Goal: Information Seeking & Learning: Learn about a topic

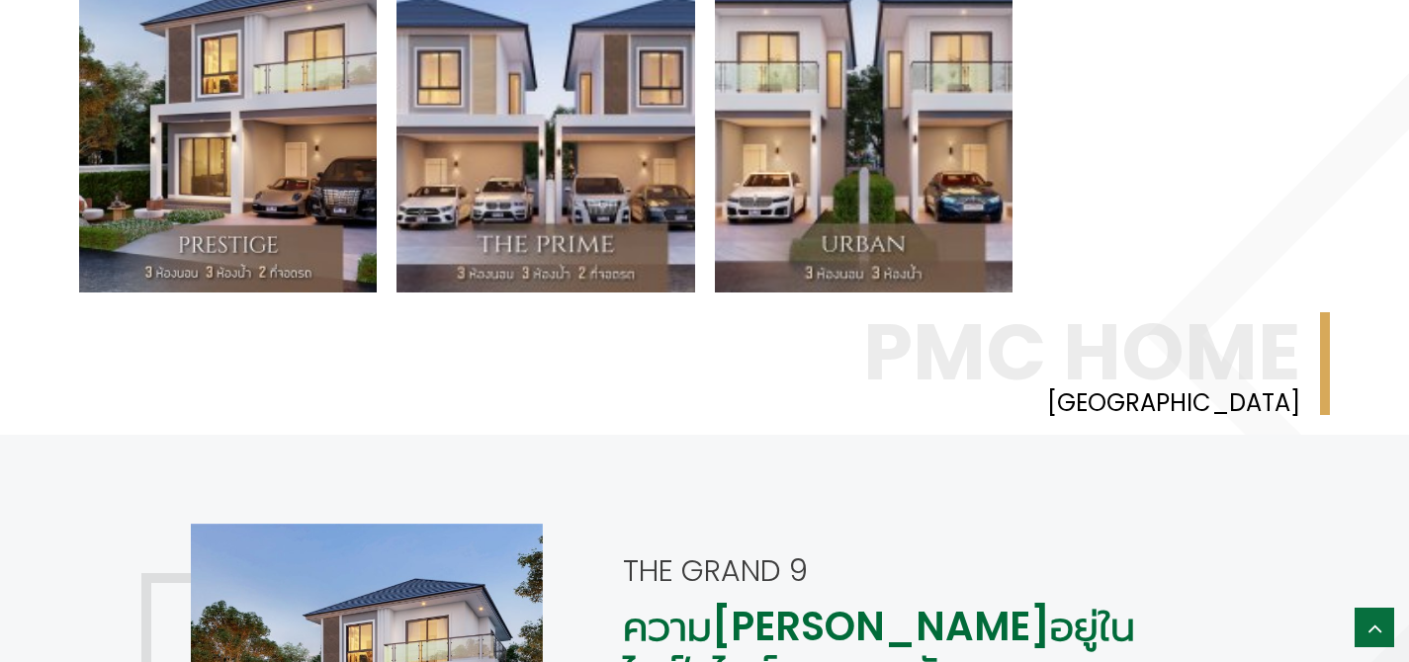
scroll to position [685, 0]
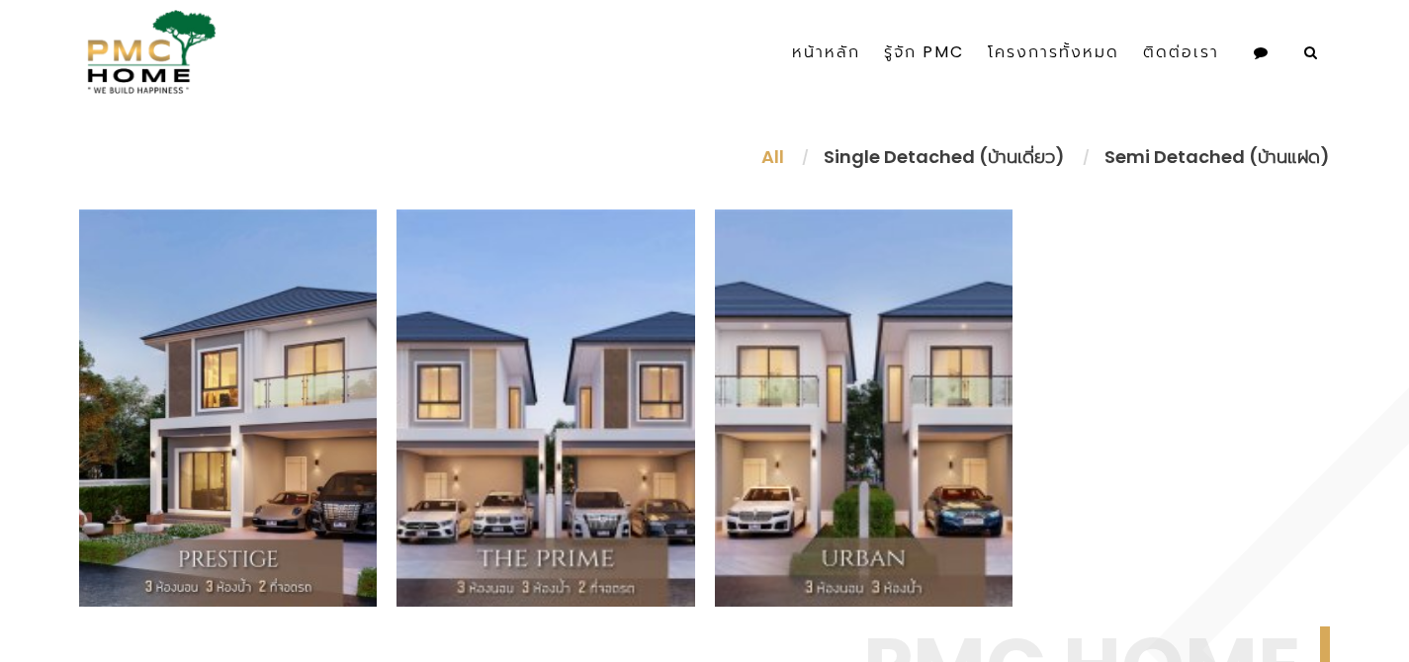
click at [971, 159] on li "Single Detached (บ้านเดี่ยว)" at bounding box center [944, 156] width 281 height 27
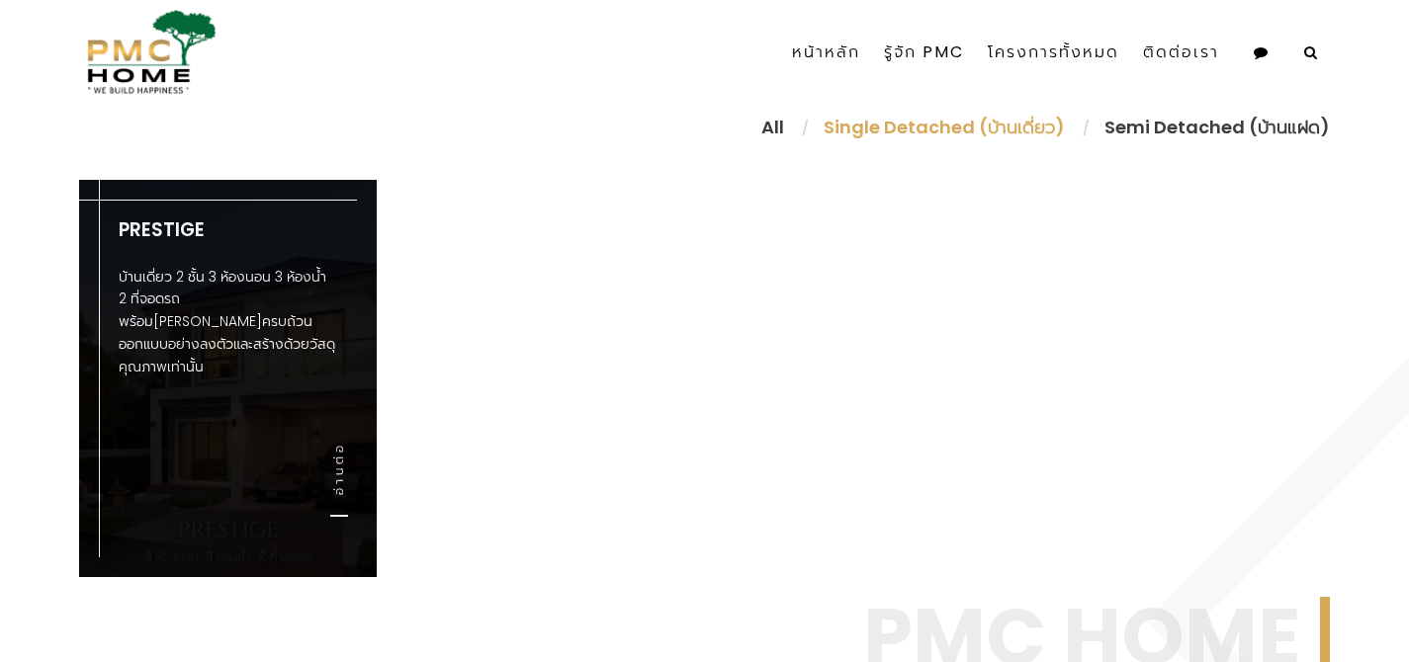
scroll to position [718, 0]
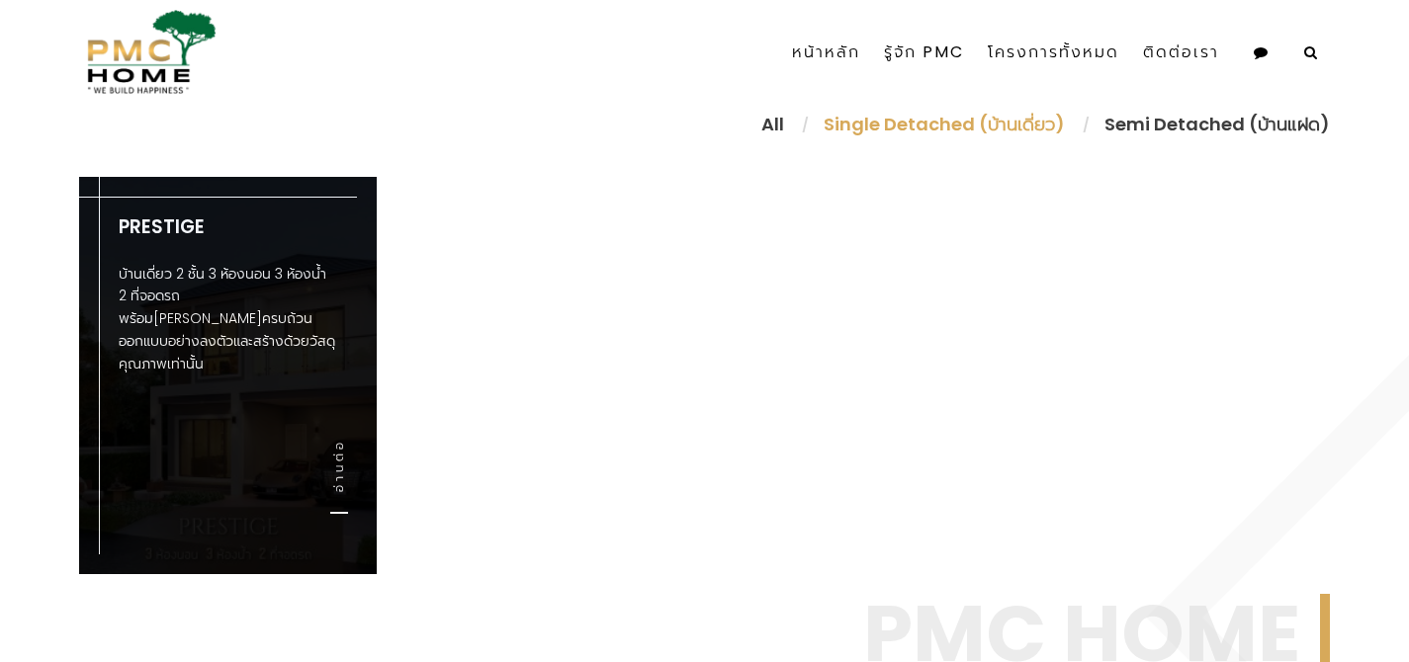
click at [255, 328] on p "บ้านเดี่ยว 2 ชั้น 3 ห้องนอน 3 ห้องน้ำ 2 ที่จอดรถ พร้อม[PERSON_NAME]ครบถ้วน ออกแ…" at bounding box center [228, 319] width 218 height 113
click at [344, 462] on link "อ่านต่อ" at bounding box center [339, 476] width 18 height 75
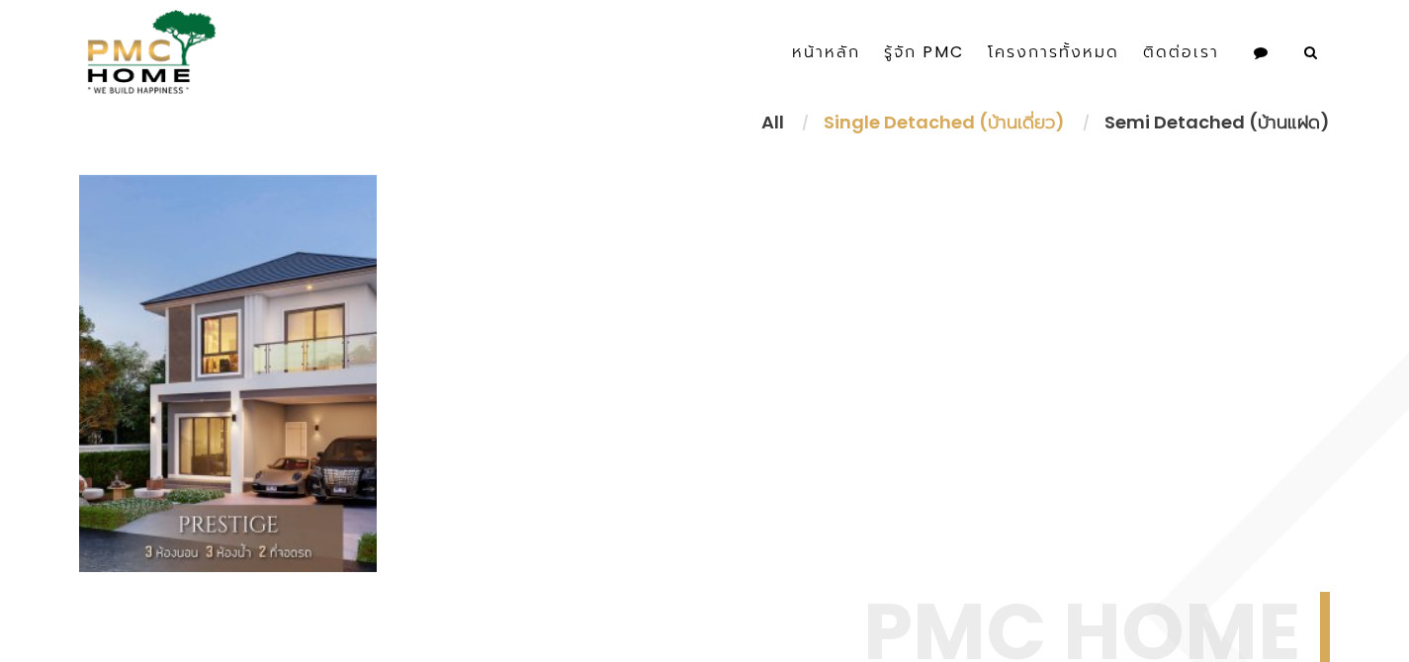
scroll to position [1312, 0]
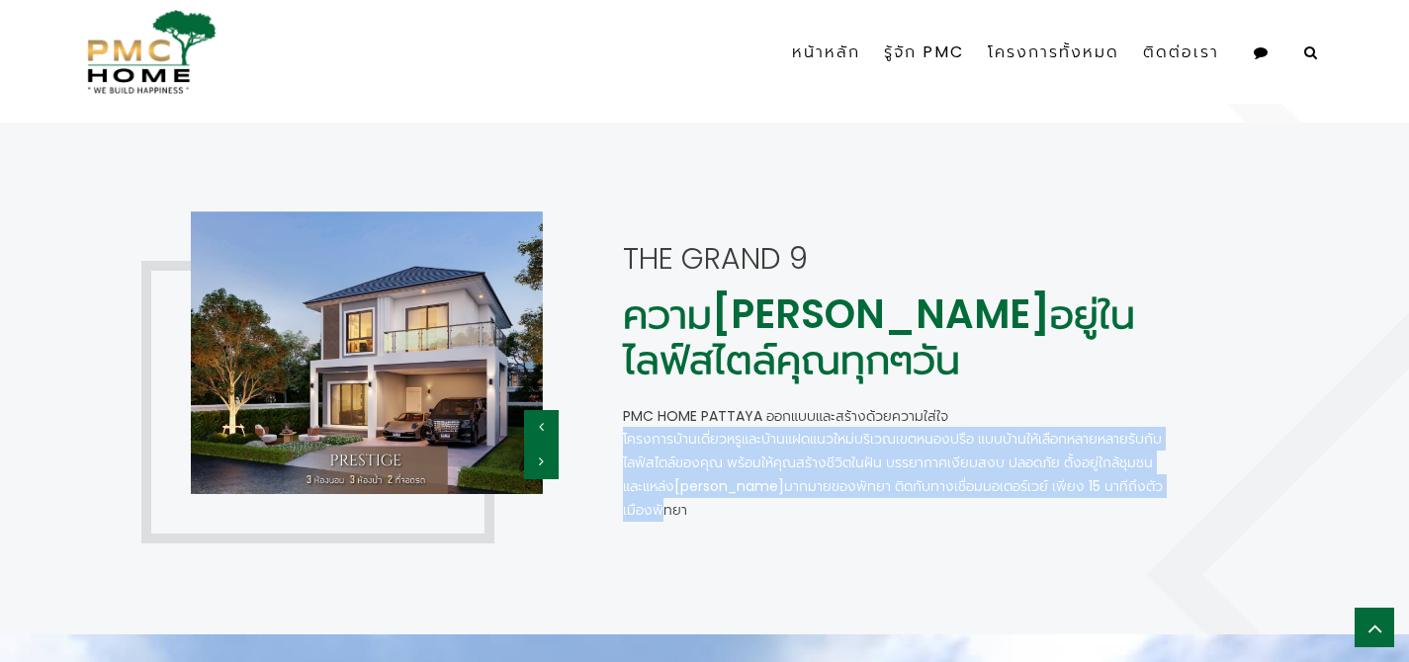
drag, startPoint x: 623, startPoint y: 442, endPoint x: 1184, endPoint y: 502, distance: 564.7
click at [1184, 502] on div "The GRAND 9 ความ[PERSON_NAME]อยู่ในไลฟ์สไตล์คุณทุกๆวัน PMC Home Pattaya ออกแบบแ…" at bounding box center [897, 379] width 578 height 334
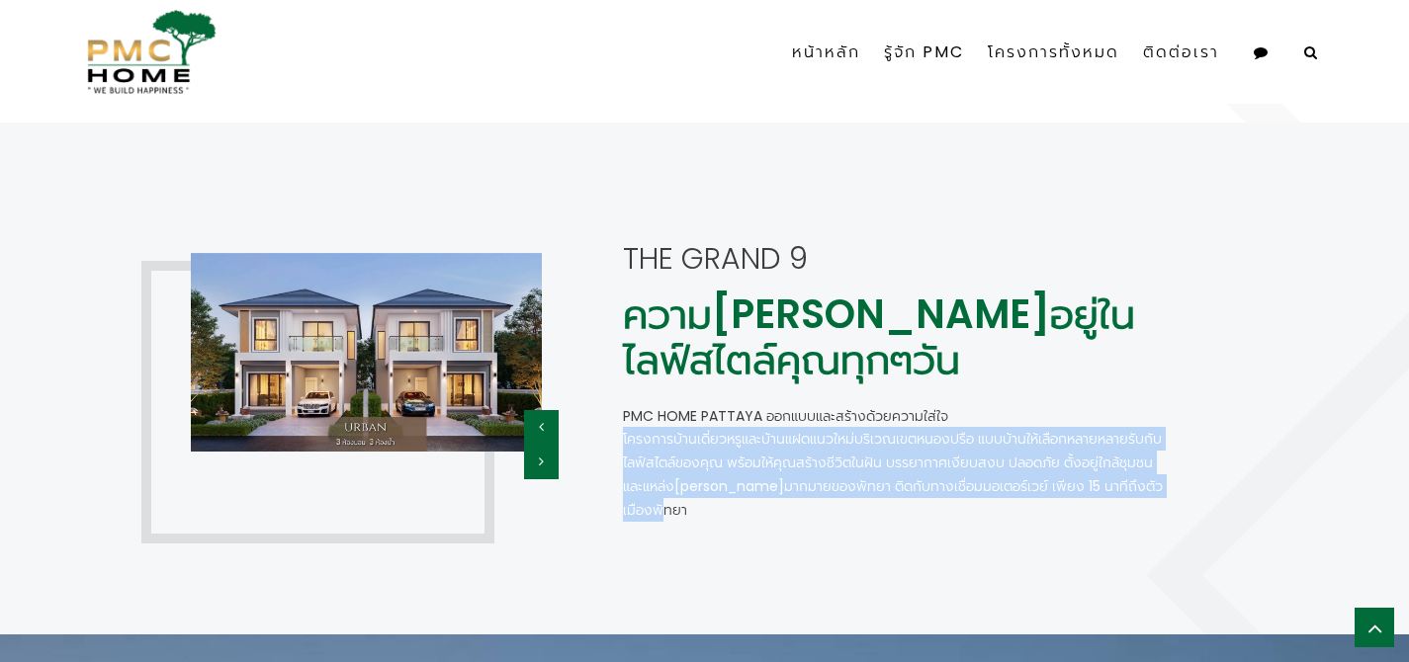
copy p "โครงการบ้านเดี่ยวหรูและบ้านแฝดแนวใหม่บริเวณเขตหนองปรือ แบบบ้านให้เลือกหลายหลายร…"
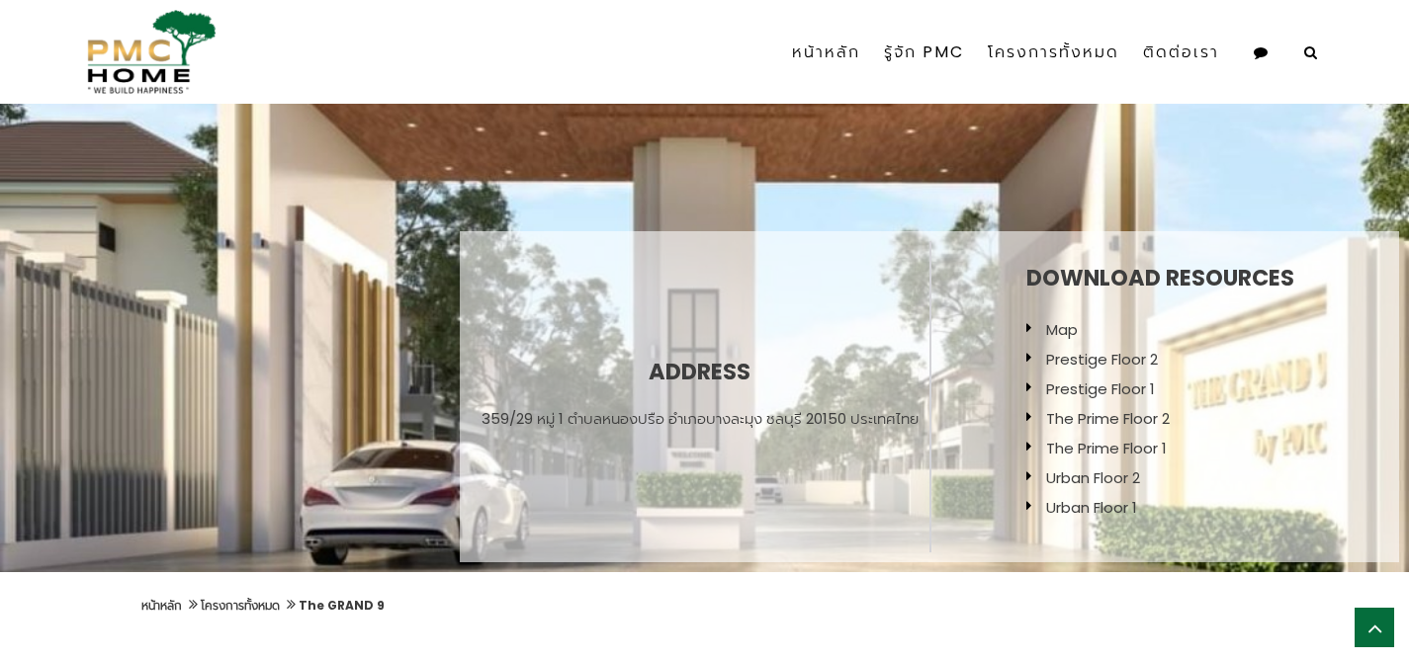
scroll to position [0, 0]
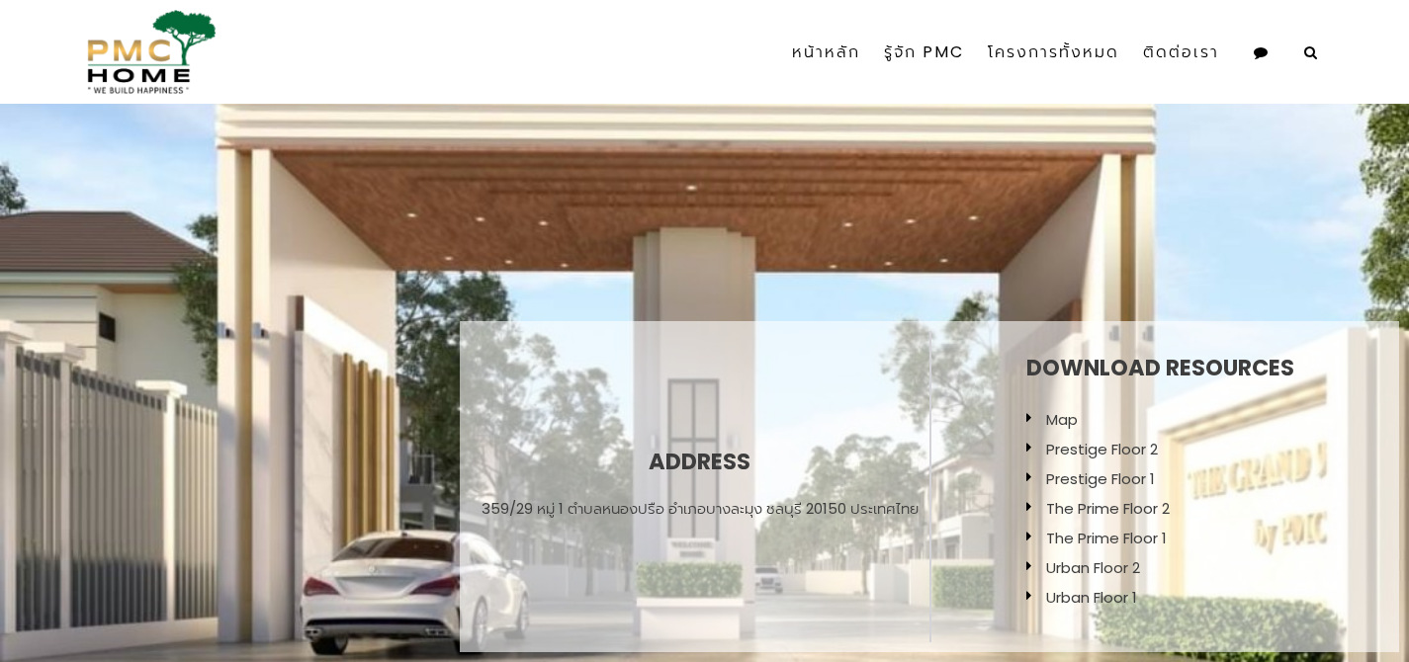
click at [578, 74] on div "หน้าหลัก รู้จัก PMC โครงการทั้งหมด GRAND PMC 7 PMC 6 The GRAND 9 ติดต่อเรา" at bounding box center [773, 52] width 1112 height 69
click at [596, 50] on div "หน้าหลัก รู้จัก PMC โครงการทั้งหมด GRAND PMC 7 PMC 6 The GRAND 9 ติดต่อเรา" at bounding box center [773, 52] width 1112 height 69
click at [597, 49] on div "หน้าหลัก รู้จัก PMC โครงการทั้งหมด GRAND PMC 7 PMC 6 The GRAND 9 ติดต่อเรา" at bounding box center [773, 52] width 1112 height 69
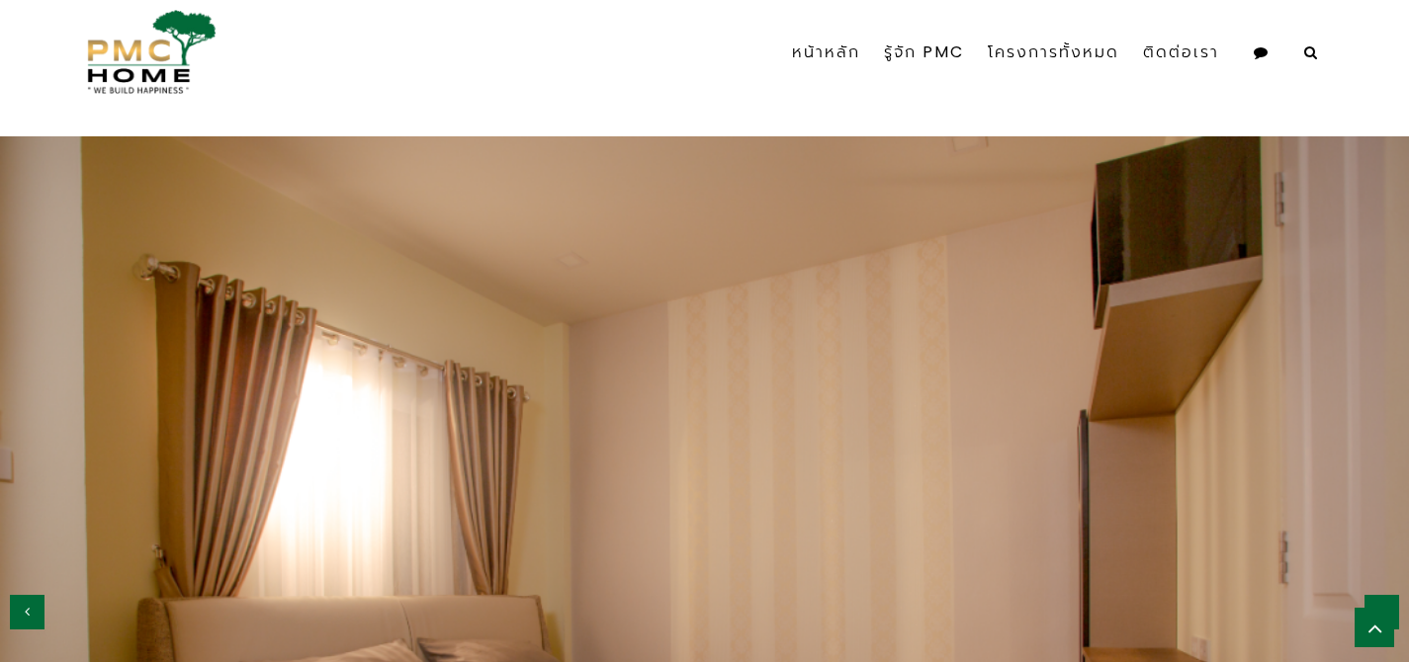
scroll to position [1813, 0]
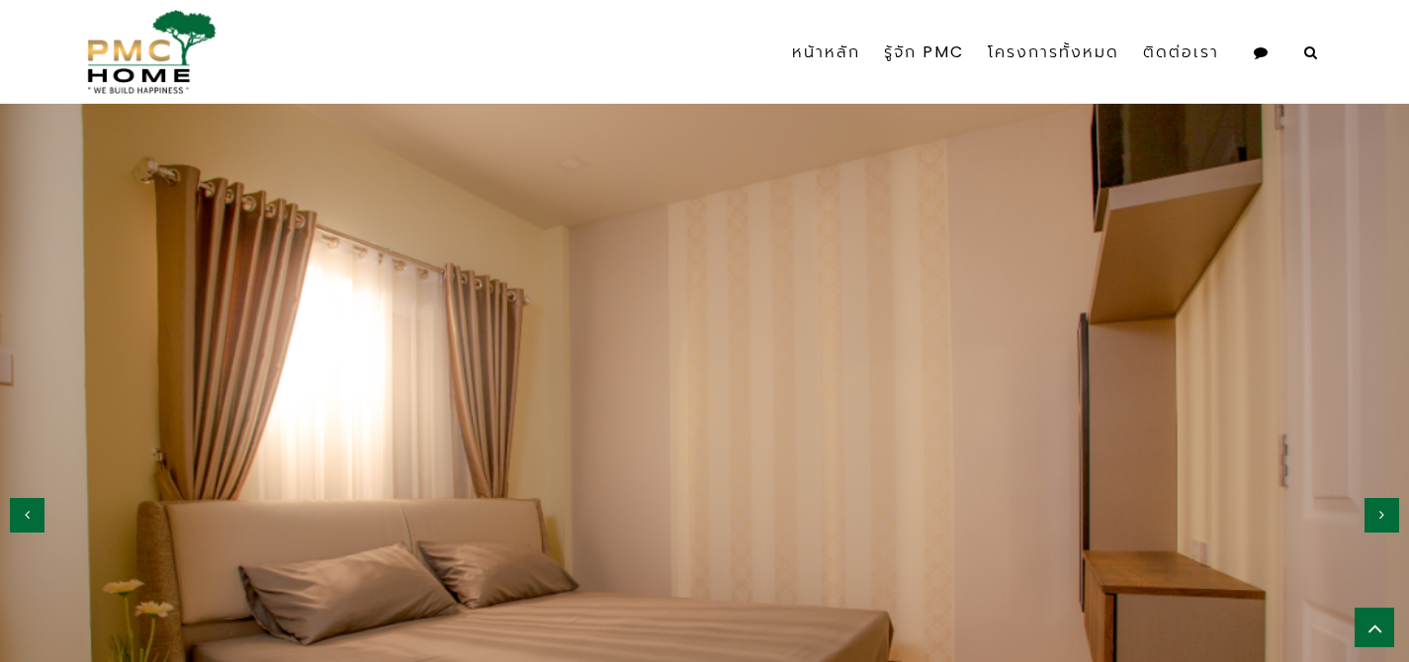
click at [1392, 524] on button "button" at bounding box center [1381, 515] width 35 height 35
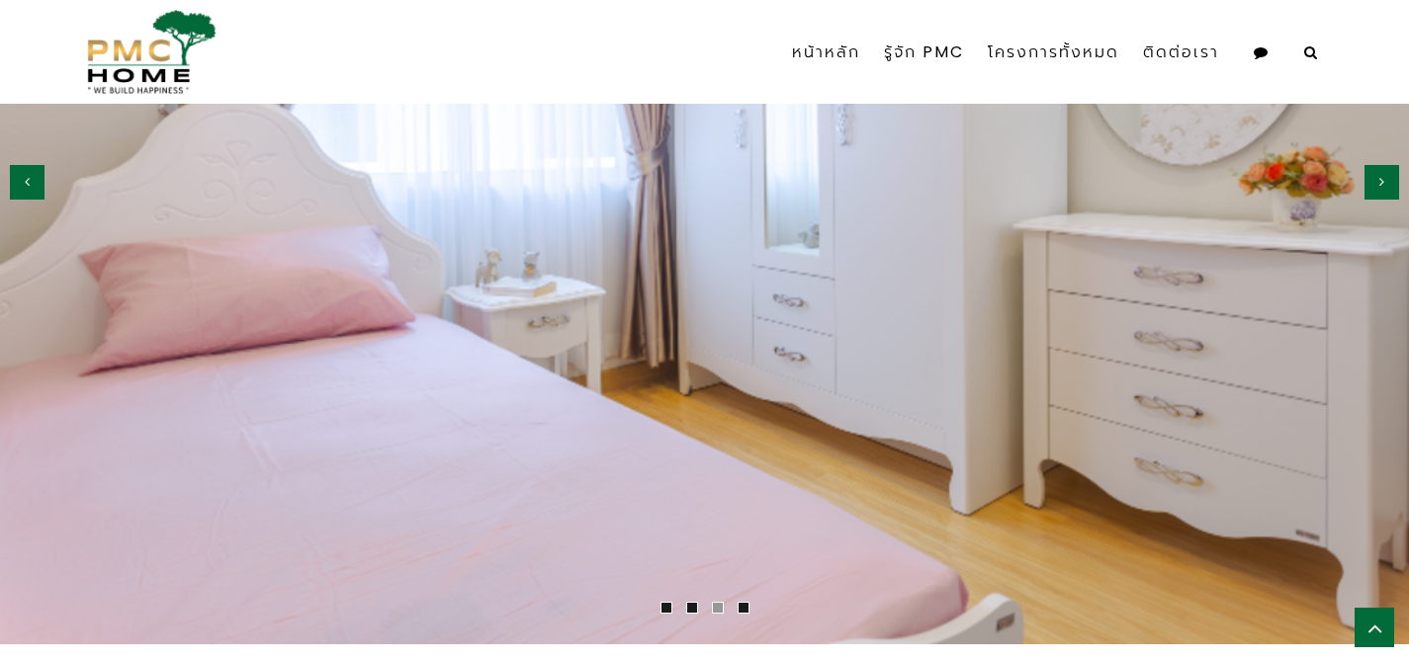
scroll to position [2155, 0]
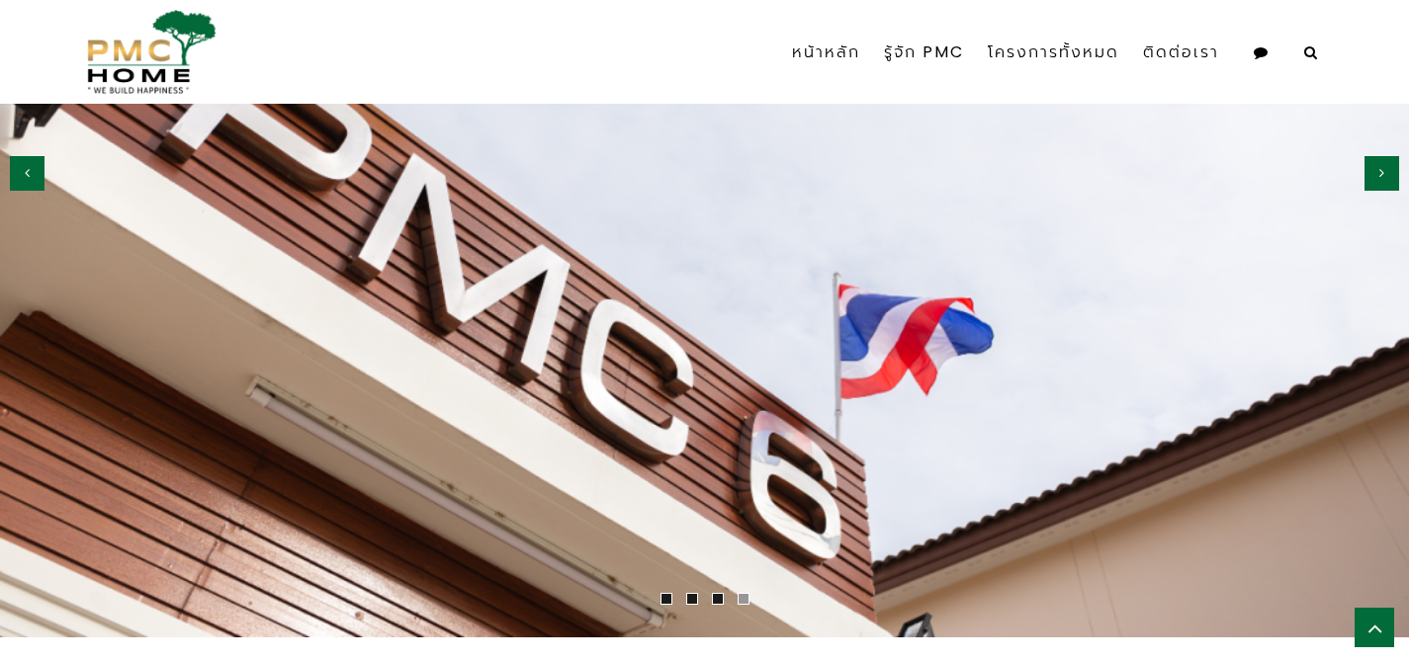
click at [1375, 170] on button "button" at bounding box center [1381, 173] width 35 height 35
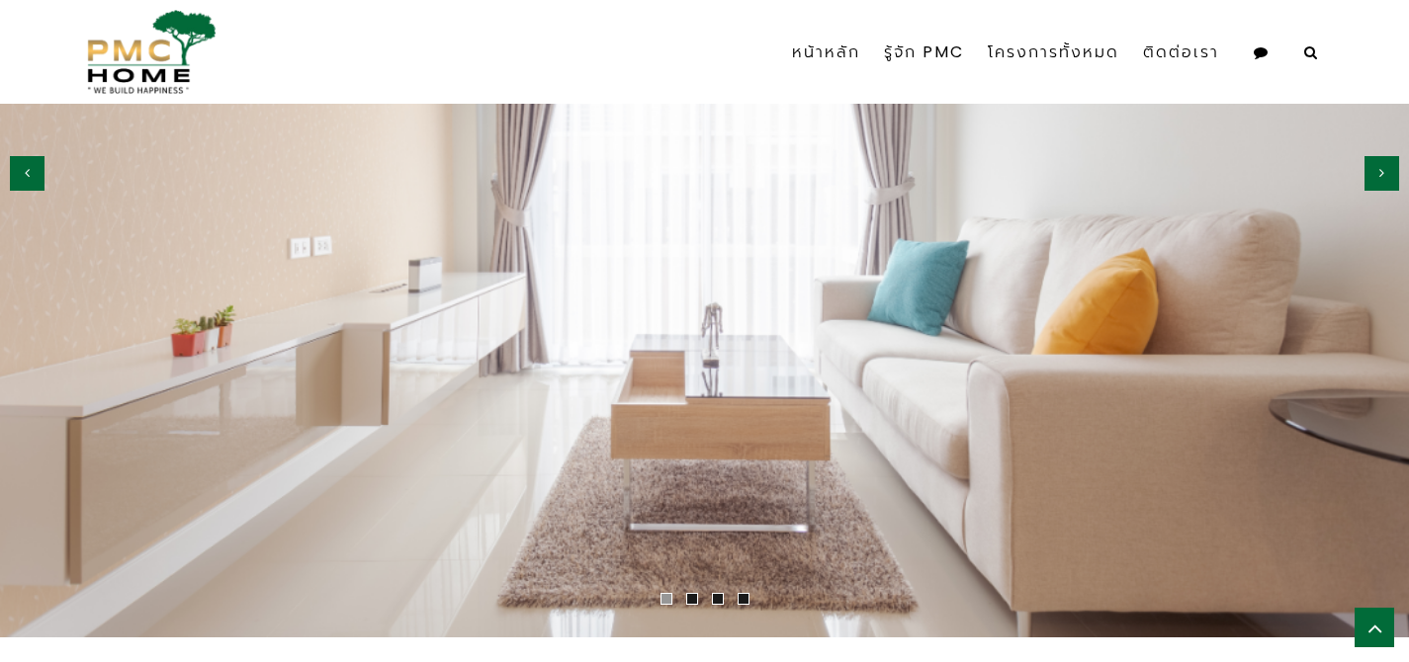
click at [1375, 170] on button "button" at bounding box center [1381, 173] width 35 height 35
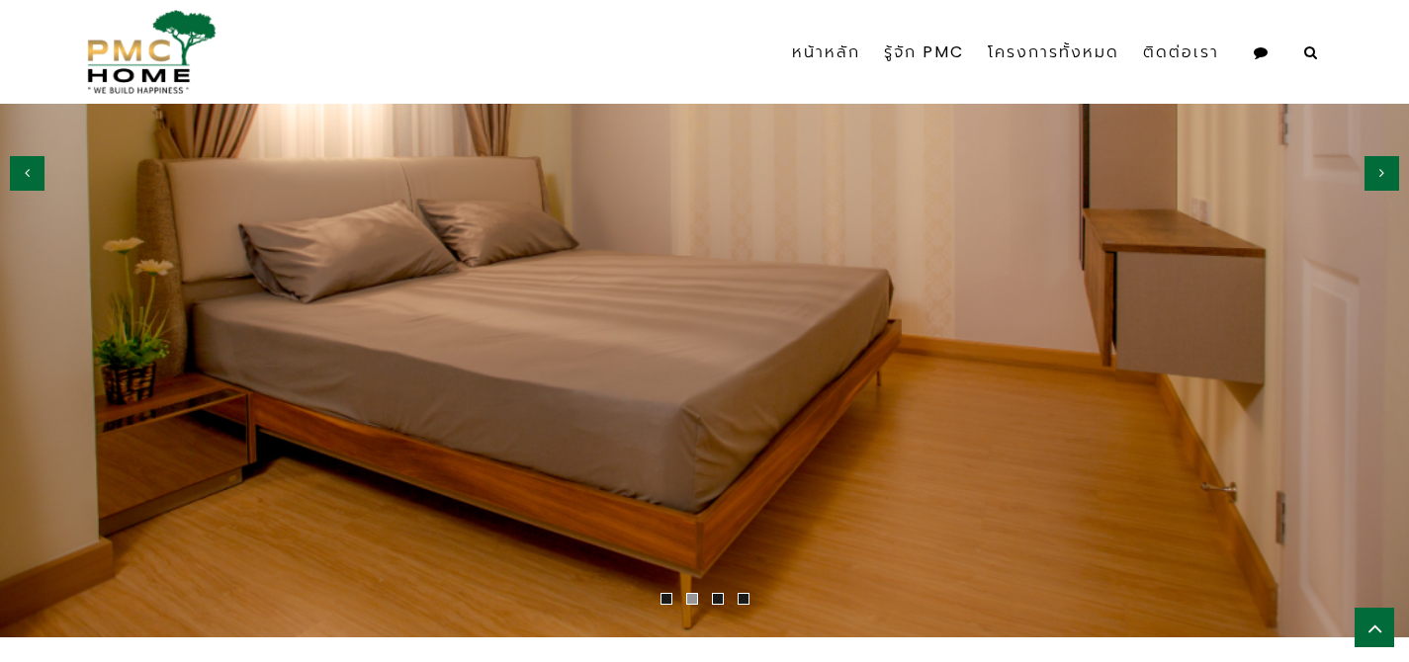
click at [1375, 170] on button "button" at bounding box center [1381, 173] width 35 height 35
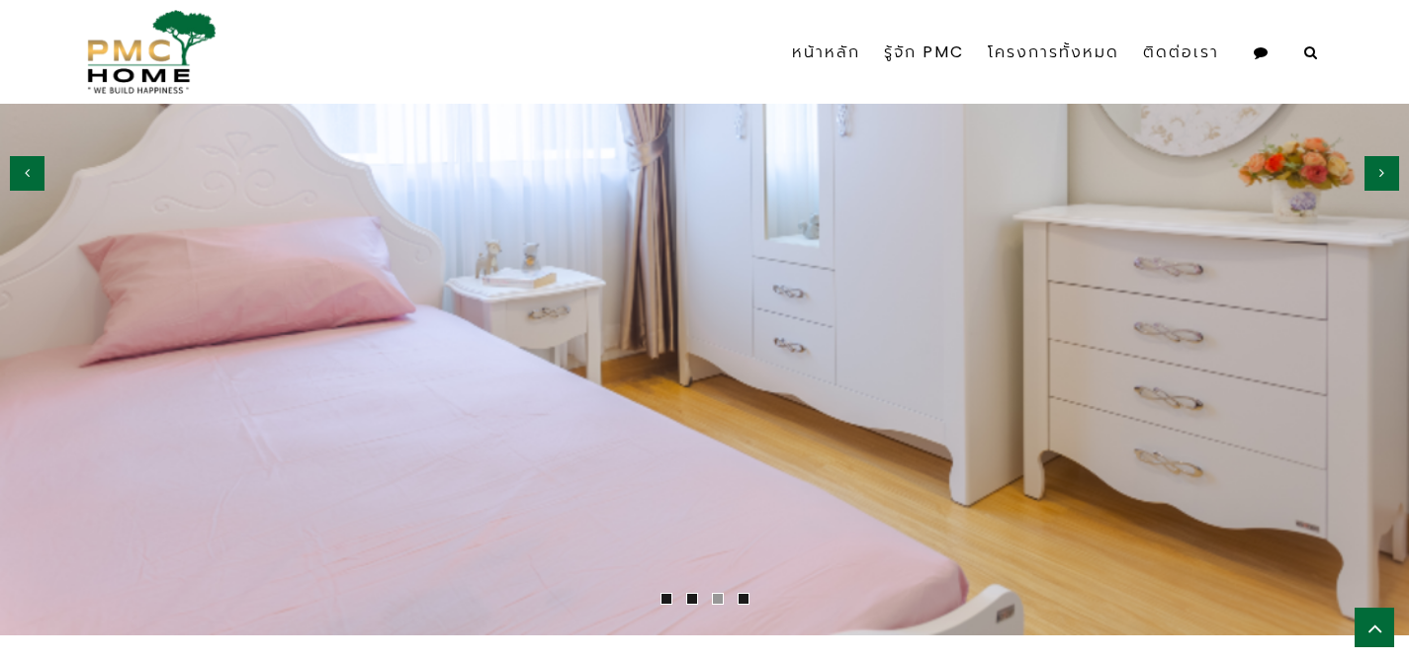
click at [1375, 170] on button "button" at bounding box center [1381, 173] width 35 height 35
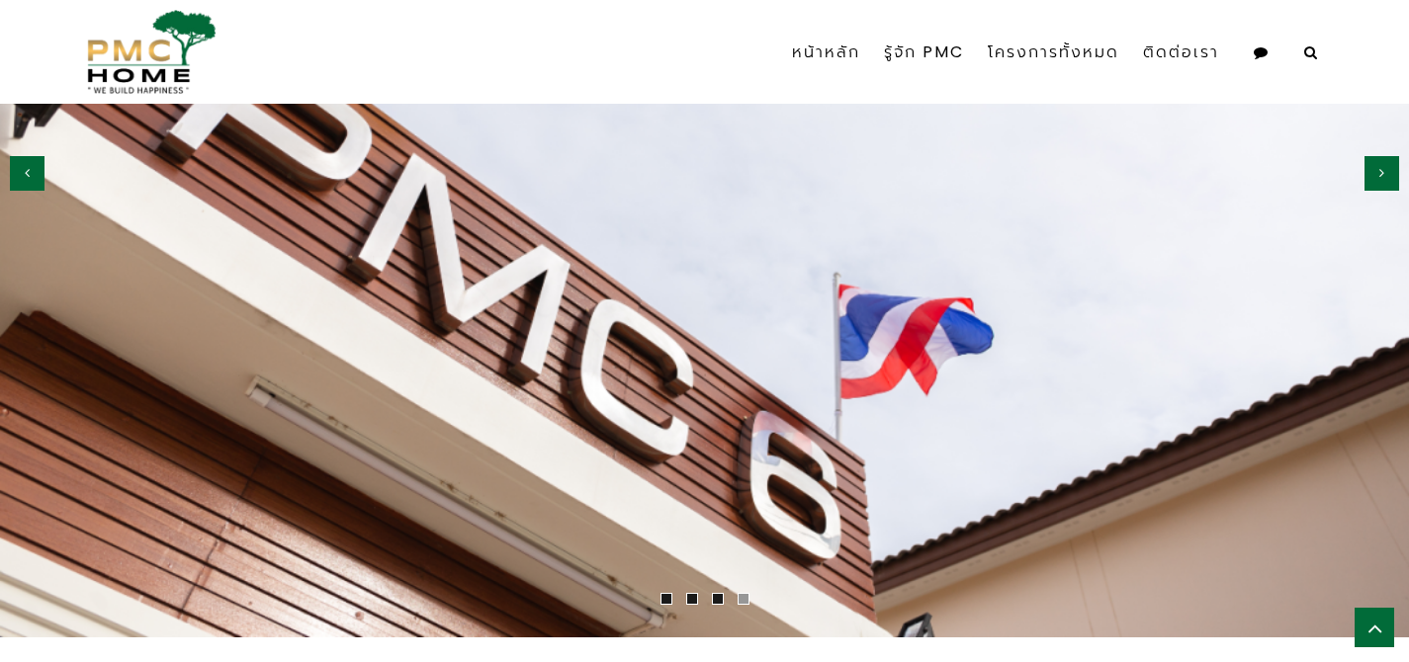
click at [1375, 170] on button "button" at bounding box center [1381, 173] width 35 height 35
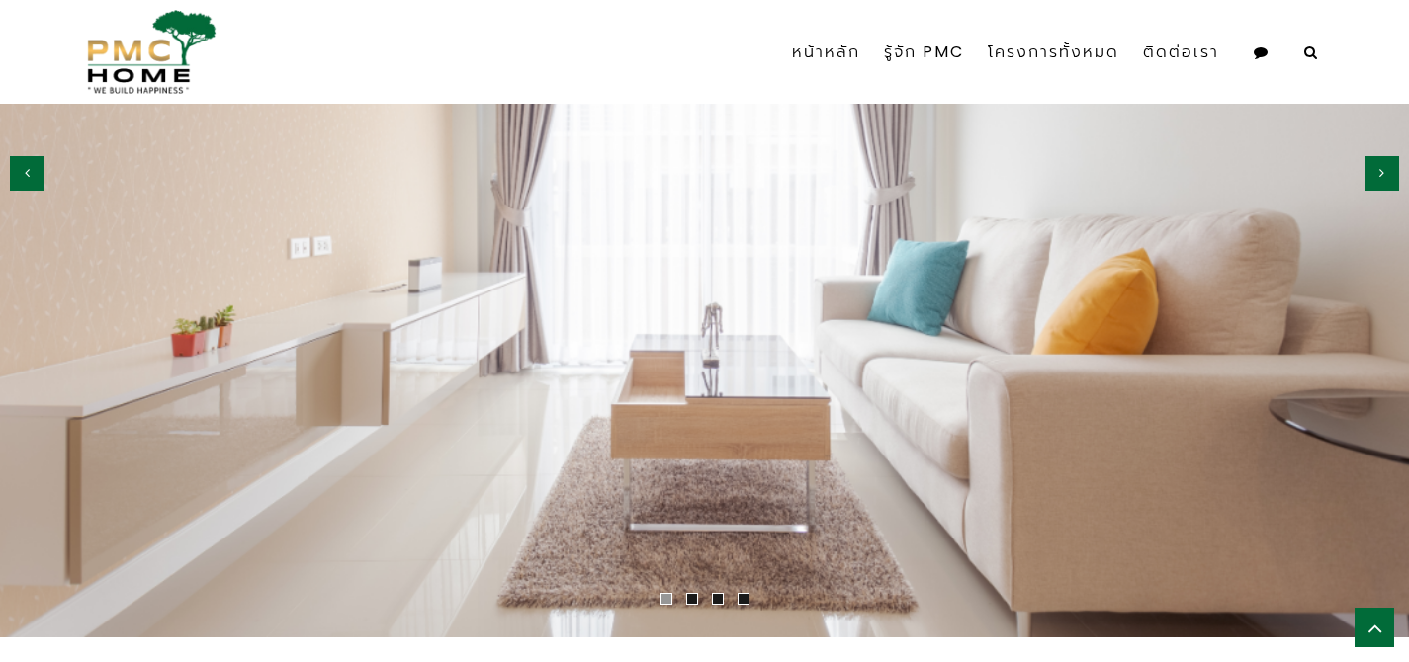
click at [1375, 170] on button "button" at bounding box center [1381, 173] width 35 height 35
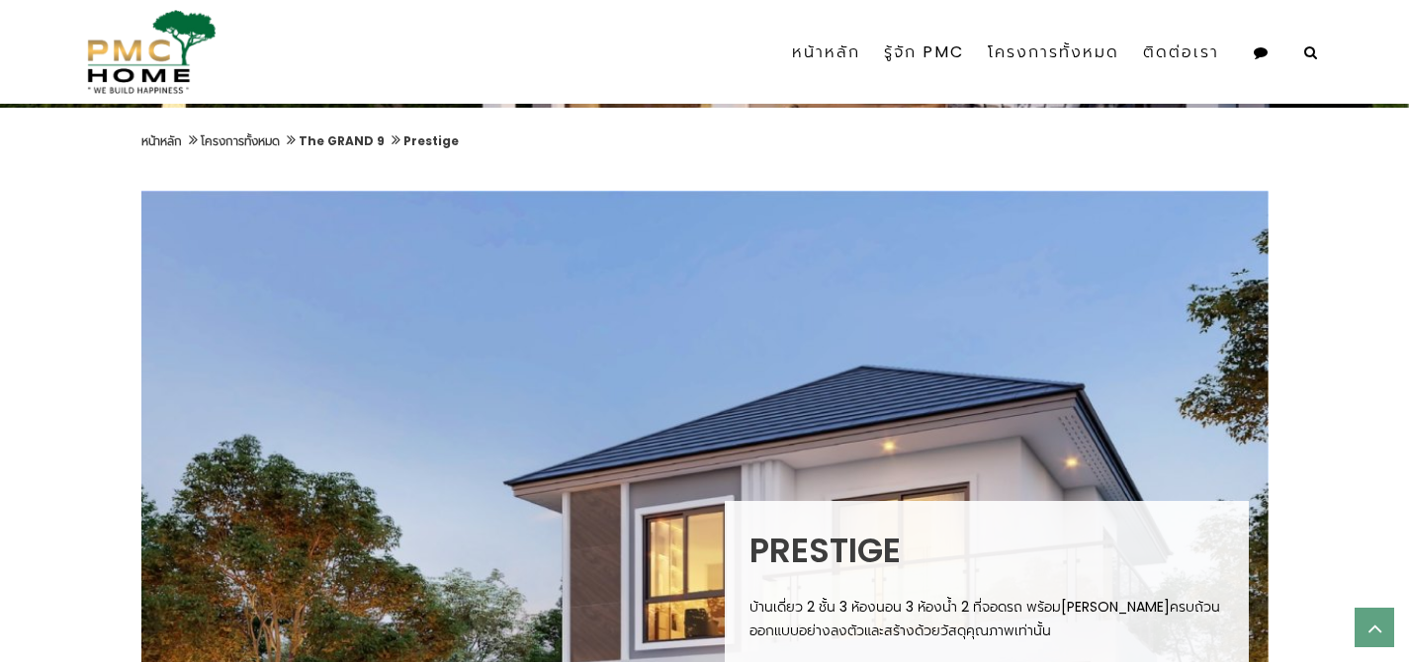
scroll to position [0, 0]
